Goal: Task Accomplishment & Management: Use online tool/utility

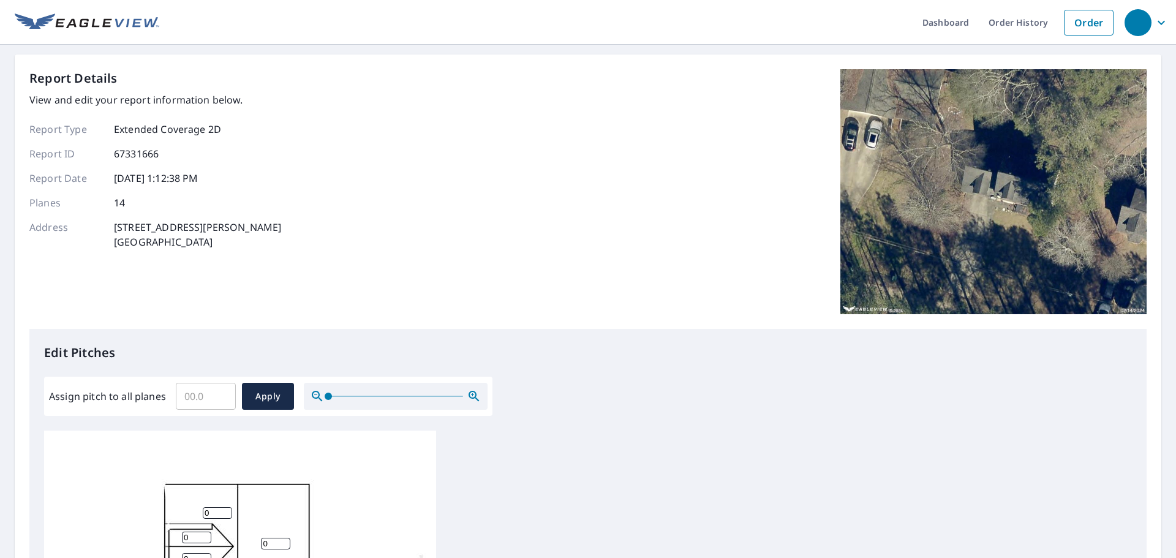
click at [230, 386] on input "Assign pitch to all planes" at bounding box center [206, 396] width 60 height 34
type input "11"
click at [275, 391] on span "Apply" at bounding box center [268, 396] width 32 height 15
type input "11"
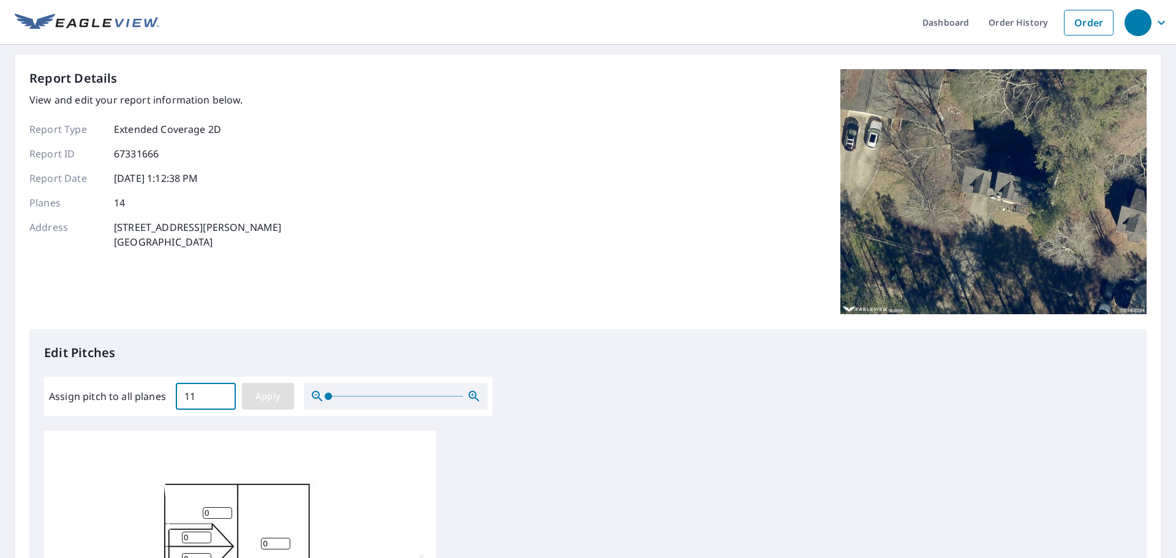
type input "11"
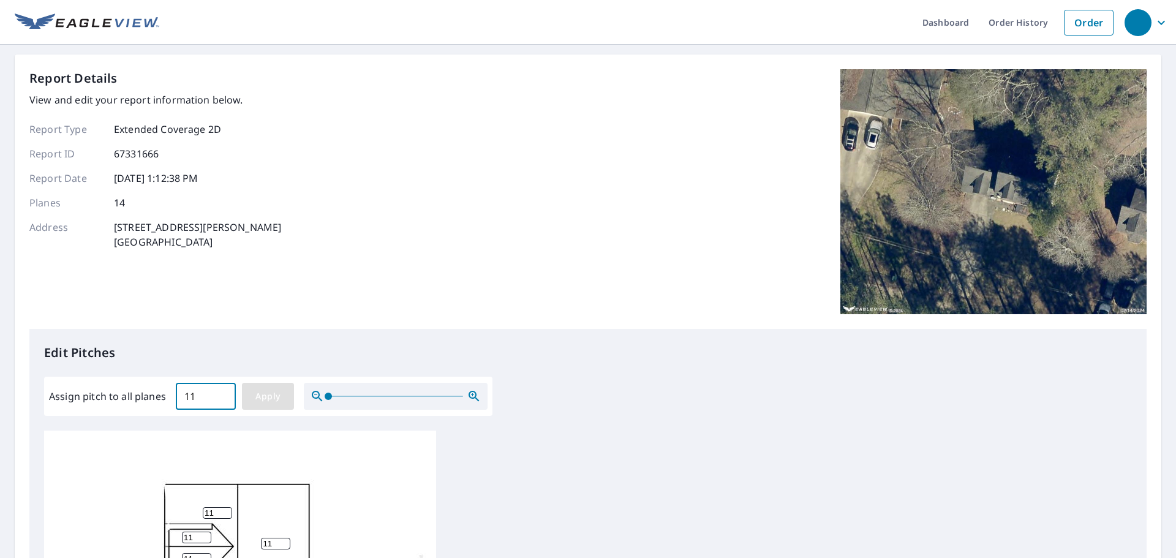
type input "11"
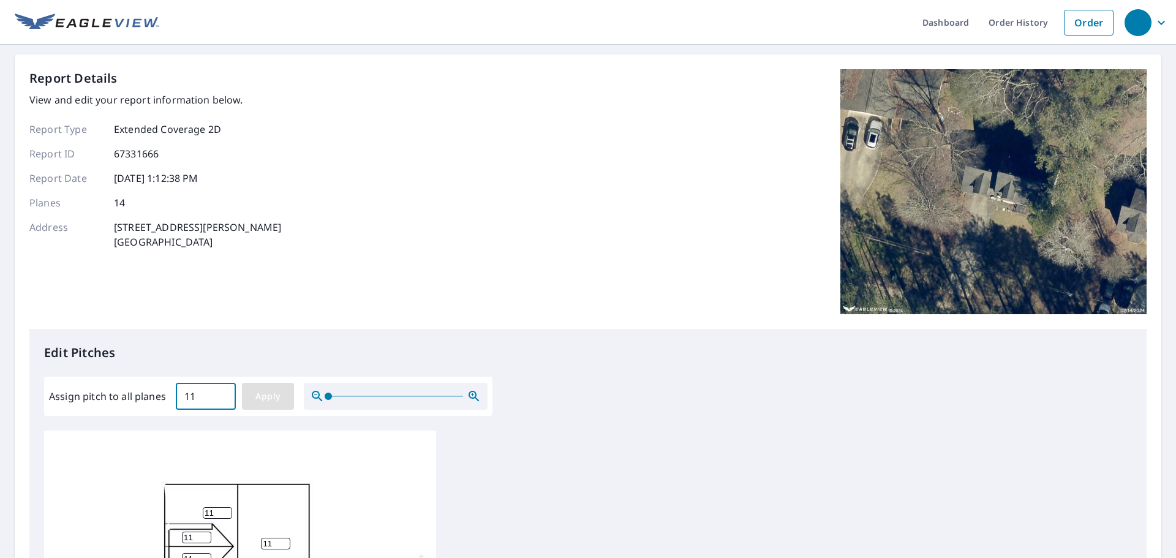
type input "11"
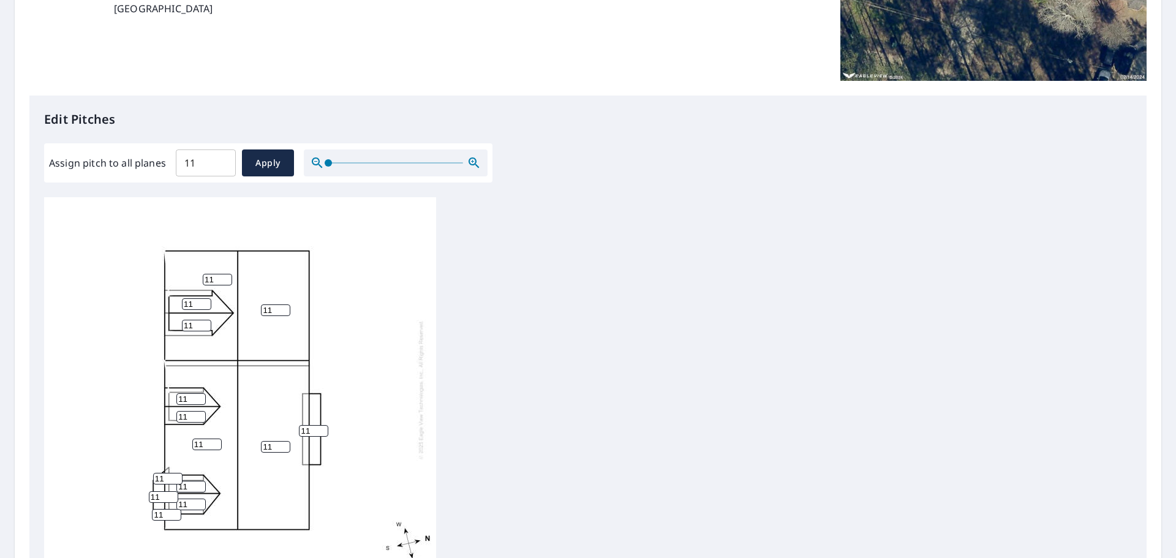
scroll to position [368, 0]
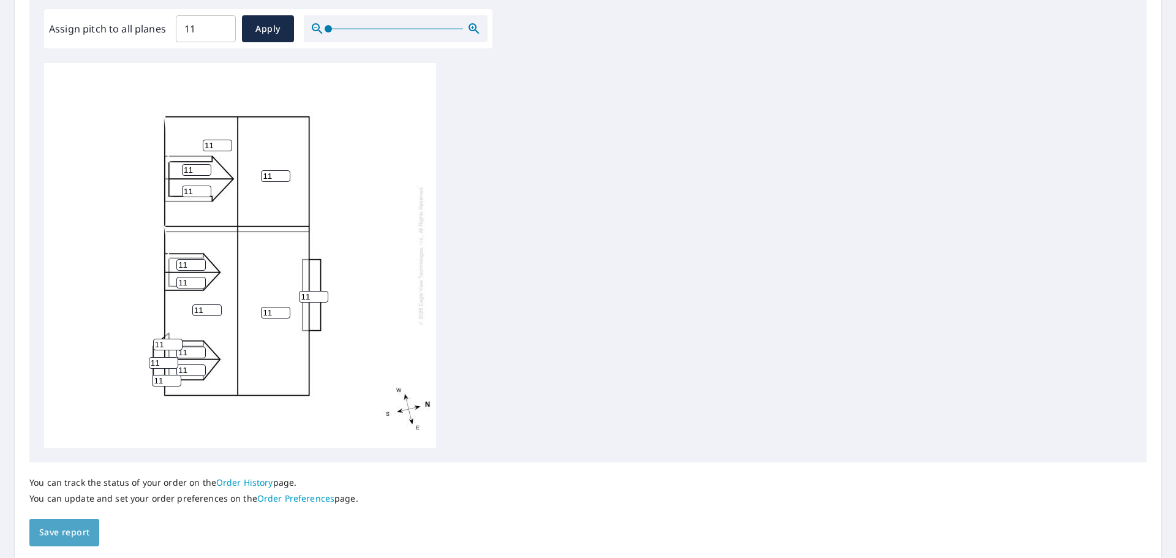
click at [62, 539] on span "Save report" at bounding box center [64, 532] width 50 height 15
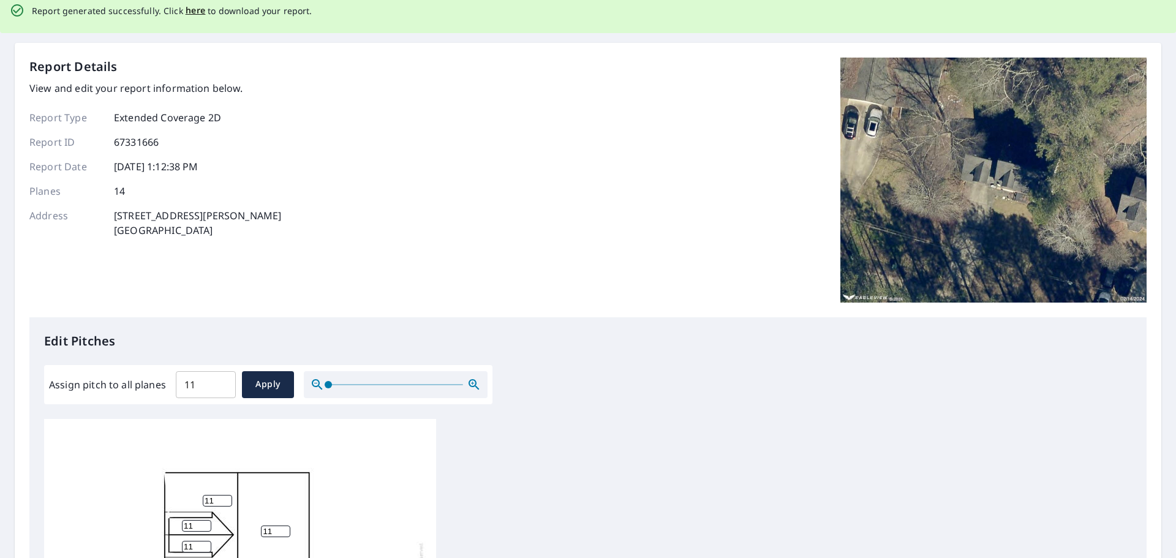
scroll to position [0, 0]
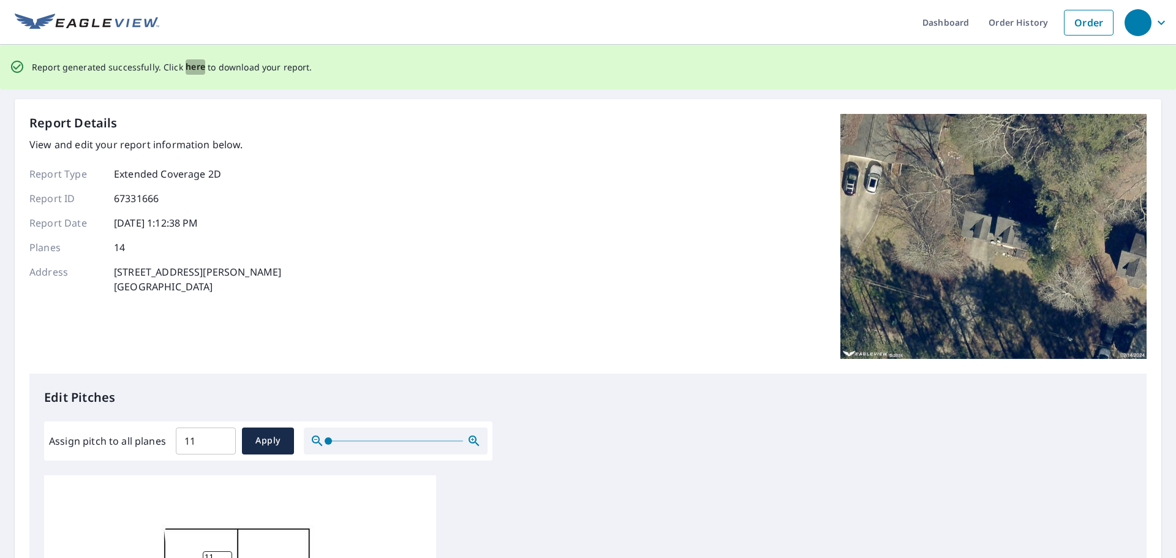
click at [195, 67] on span "here" at bounding box center [196, 66] width 20 height 15
